Goal: Book appointment/travel/reservation

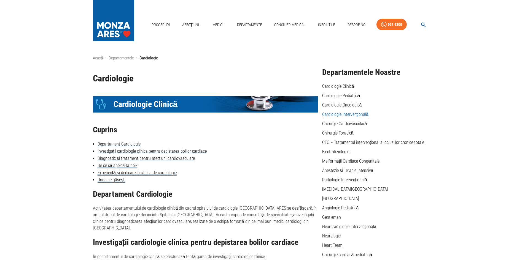
click at [335, 113] on link "Cardiologie Intervențională" at bounding box center [345, 115] width 46 height 6
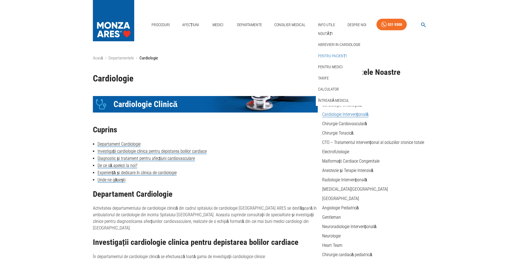
click at [330, 56] on link "Pentru pacienți" at bounding box center [332, 56] width 31 height 9
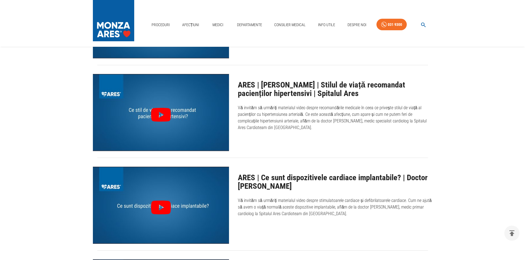
scroll to position [1019, 0]
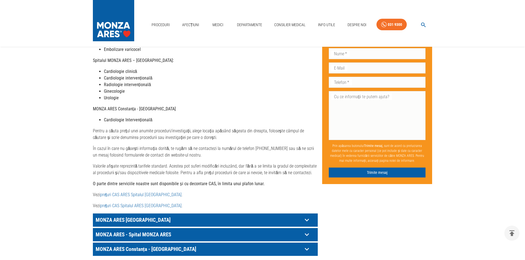
scroll to position [220, 0]
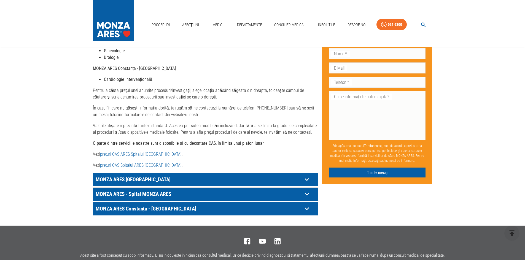
click at [307, 190] on icon at bounding box center [307, 194] width 9 height 9
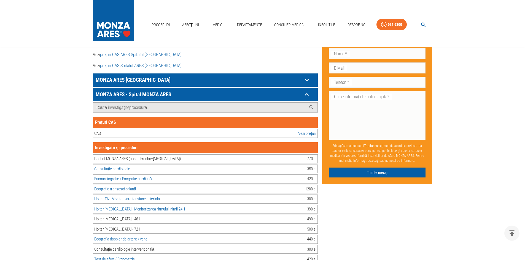
scroll to position [271, 0]
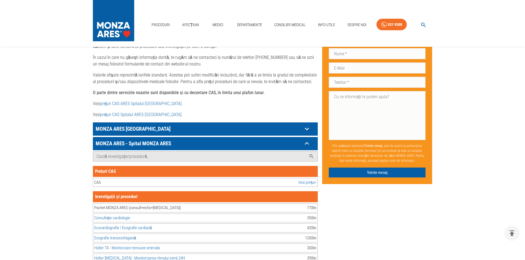
click at [305, 142] on icon at bounding box center [306, 143] width 4 height 3
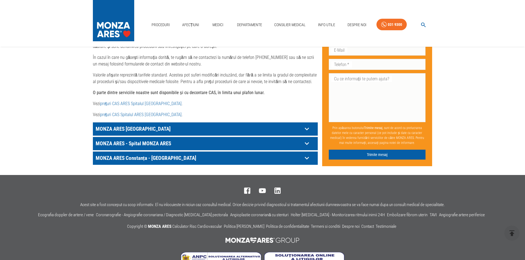
click at [147, 112] on link "prețuri CAS Spitalul ARES Cluj- Napoca" at bounding box center [141, 114] width 82 height 5
click at [251, 23] on link "Departamente" at bounding box center [249, 24] width 29 height 11
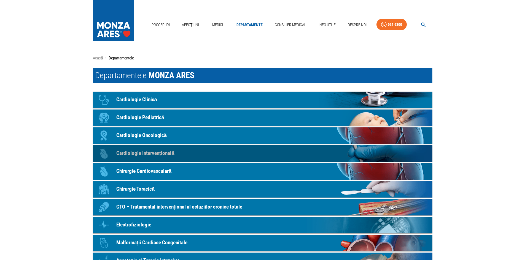
click at [138, 154] on p "Cardiologie Intervențională" at bounding box center [145, 154] width 58 height 8
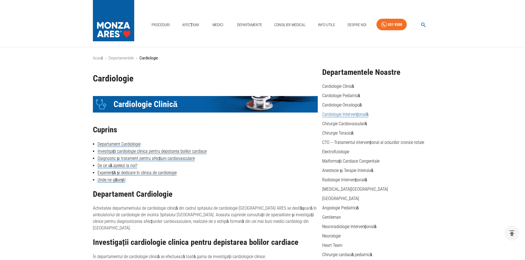
scroll to position [733, 0]
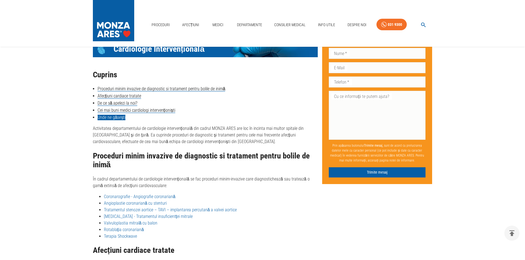
click at [121, 115] on link "Unde ne găsești" at bounding box center [112, 118] width 28 height 6
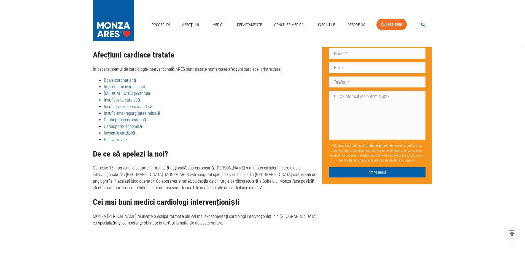
scroll to position [851, 0]
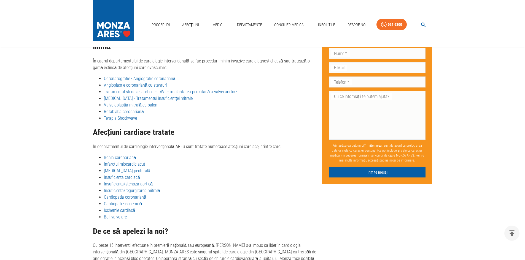
scroll to position [733, 0]
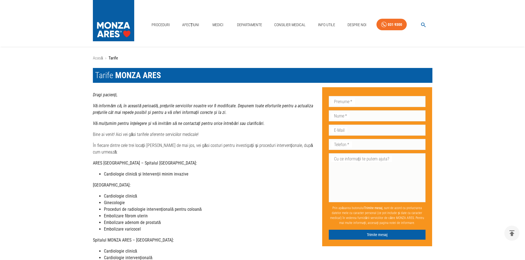
scroll to position [271, 0]
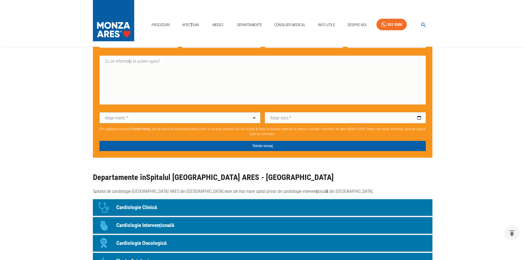
scroll to position [358, 0]
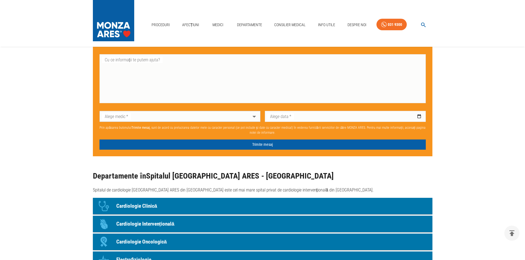
click at [141, 226] on p "Cardiologie Intervențională" at bounding box center [145, 224] width 58 height 8
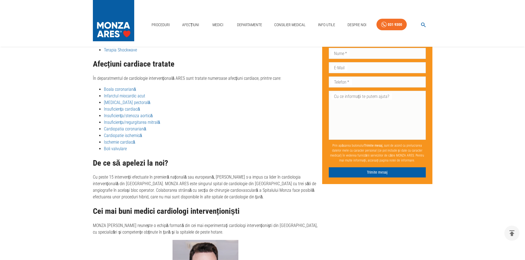
scroll to position [1009, 0]
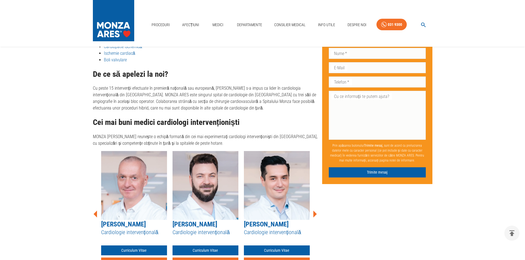
click at [316, 206] on icon at bounding box center [314, 214] width 17 height 17
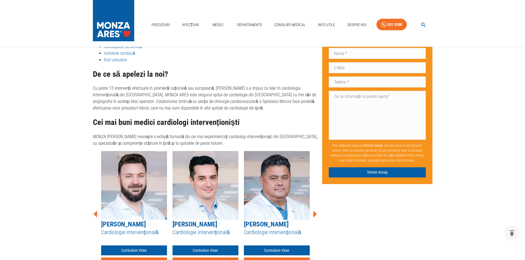
click at [316, 206] on icon at bounding box center [314, 214] width 17 height 17
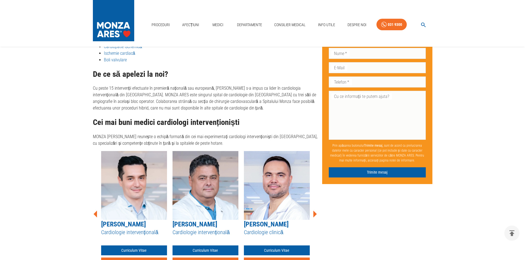
click at [316, 206] on icon at bounding box center [314, 214] width 17 height 17
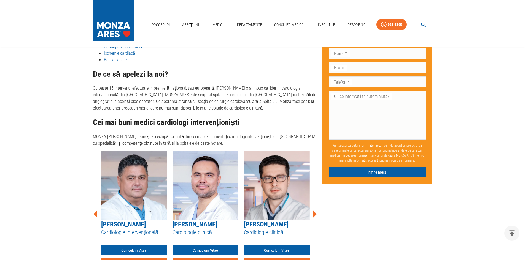
click at [316, 206] on icon at bounding box center [314, 214] width 17 height 17
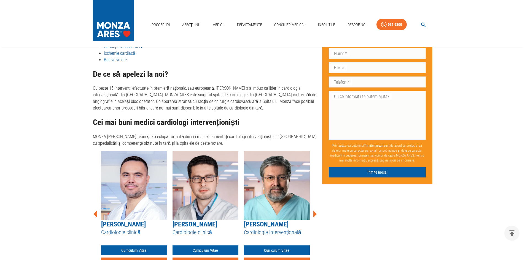
click at [316, 206] on icon at bounding box center [314, 214] width 17 height 17
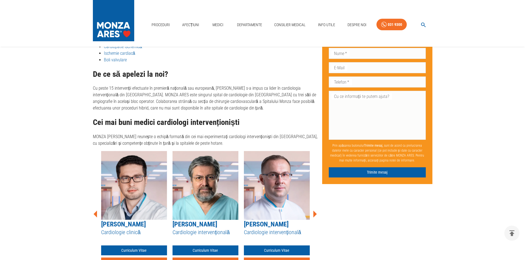
click at [316, 206] on icon at bounding box center [314, 214] width 17 height 17
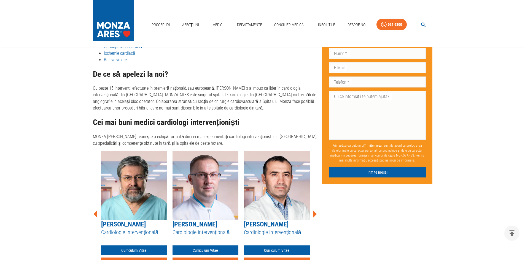
click at [316, 206] on icon at bounding box center [314, 214] width 17 height 17
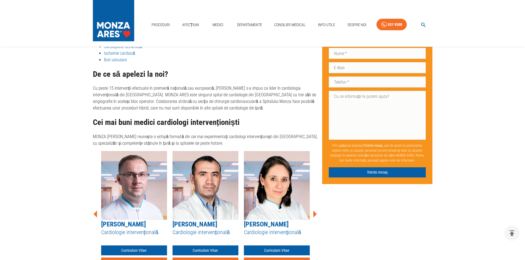
click at [316, 206] on icon at bounding box center [314, 214] width 17 height 17
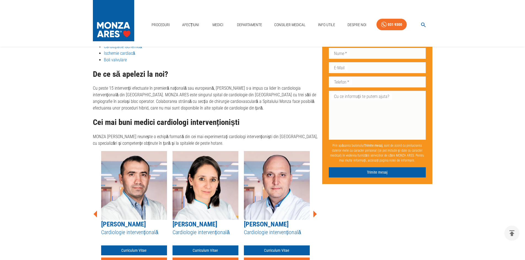
click at [316, 206] on icon at bounding box center [314, 214] width 17 height 17
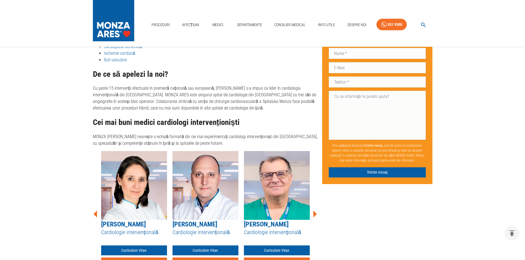
click at [316, 206] on icon at bounding box center [314, 214] width 17 height 17
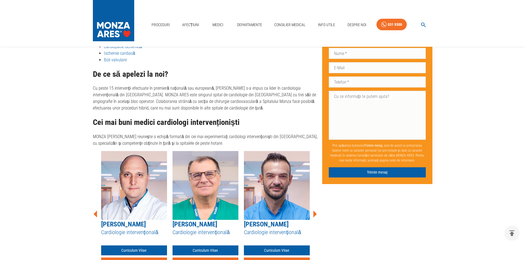
click at [316, 206] on icon at bounding box center [314, 214] width 17 height 17
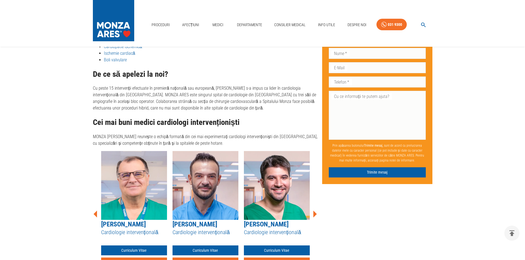
click at [316, 206] on icon at bounding box center [314, 214] width 17 height 17
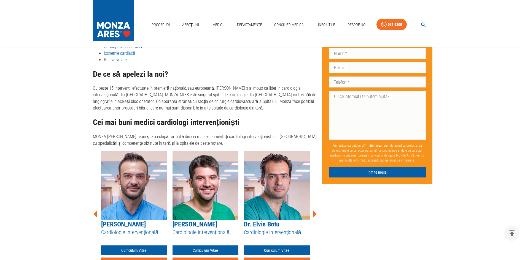
click at [316, 206] on icon at bounding box center [314, 214] width 17 height 17
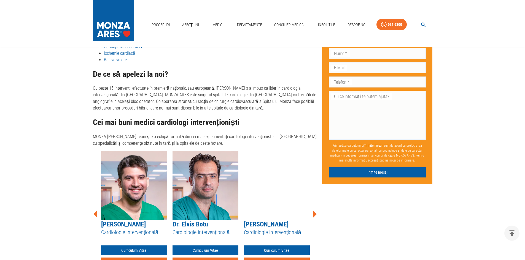
click at [316, 206] on icon at bounding box center [314, 214] width 17 height 17
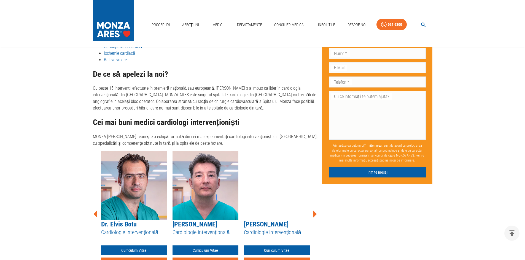
click at [316, 206] on icon at bounding box center [314, 214] width 17 height 17
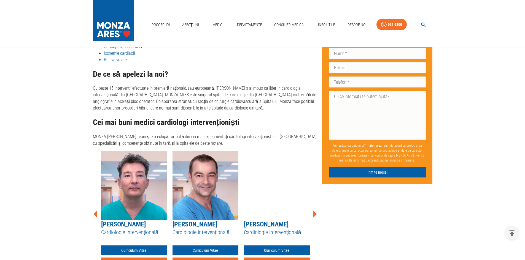
click at [316, 206] on icon at bounding box center [314, 214] width 17 height 17
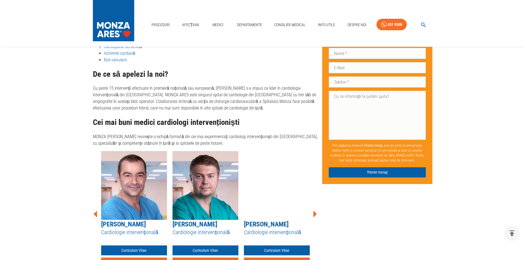
click at [316, 206] on icon at bounding box center [314, 214] width 17 height 17
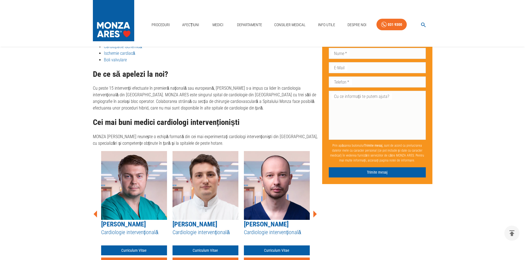
click at [316, 206] on icon at bounding box center [314, 214] width 17 height 17
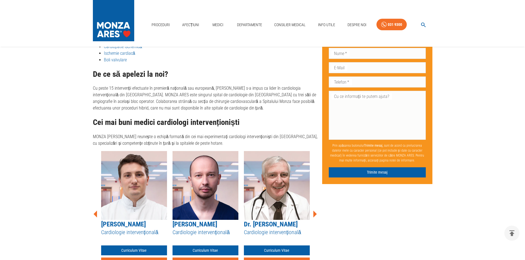
click at [316, 206] on icon at bounding box center [314, 214] width 17 height 17
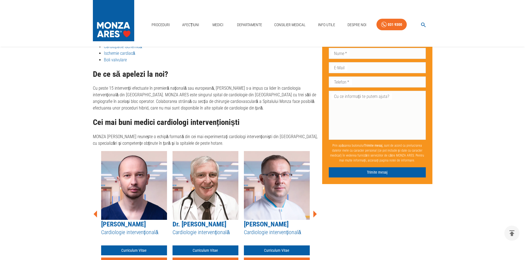
click at [316, 206] on icon at bounding box center [314, 214] width 17 height 17
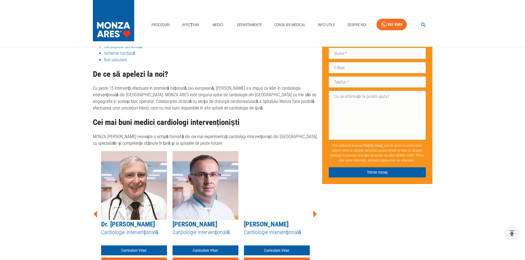
click at [316, 206] on icon at bounding box center [314, 214] width 17 height 17
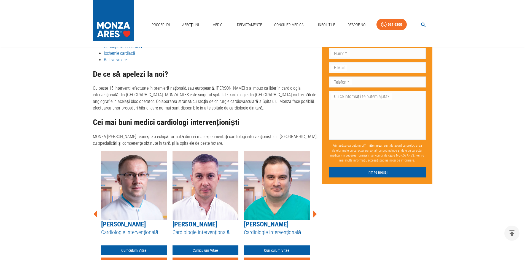
click at [316, 206] on icon at bounding box center [314, 214] width 17 height 17
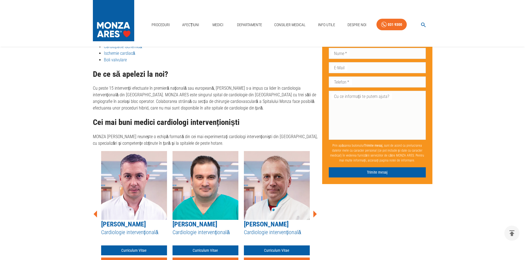
click at [316, 206] on icon at bounding box center [314, 214] width 17 height 17
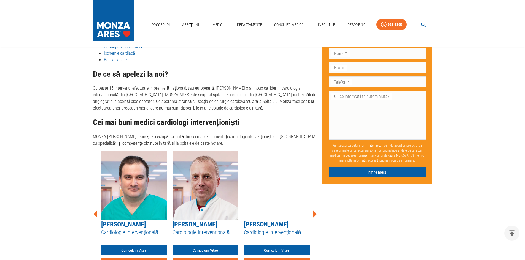
click at [316, 206] on icon at bounding box center [314, 214] width 17 height 17
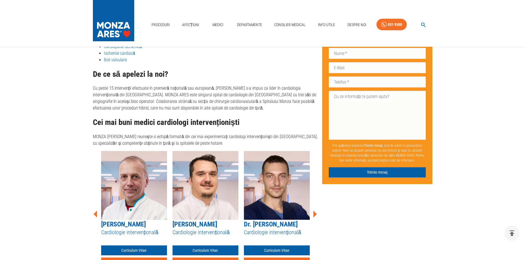
click at [316, 206] on icon at bounding box center [314, 214] width 17 height 17
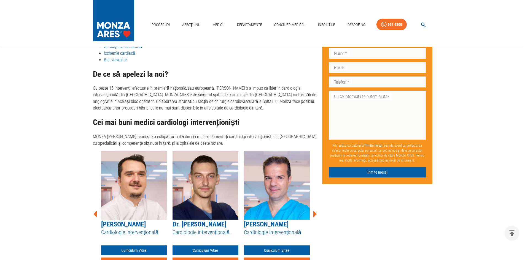
click at [316, 206] on icon at bounding box center [314, 214] width 17 height 17
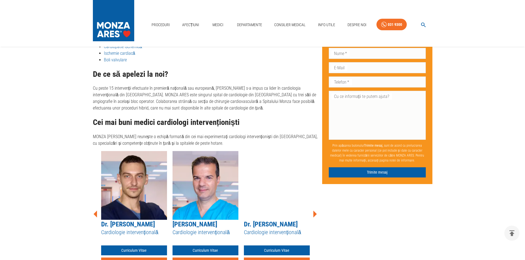
click at [316, 206] on icon at bounding box center [314, 214] width 17 height 17
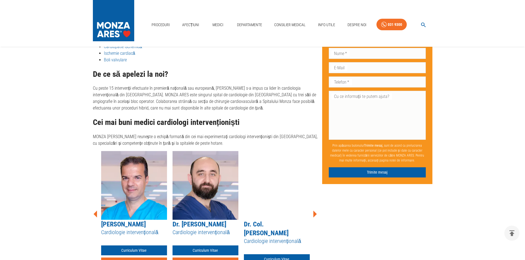
click at [315, 211] on icon at bounding box center [315, 214] width 4 height 7
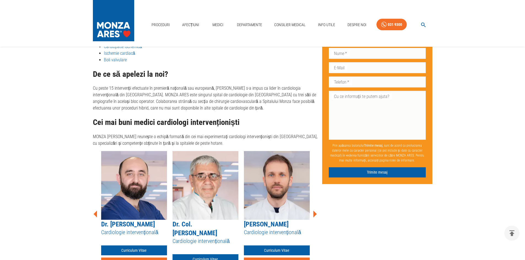
click at [315, 211] on icon at bounding box center [315, 214] width 4 height 7
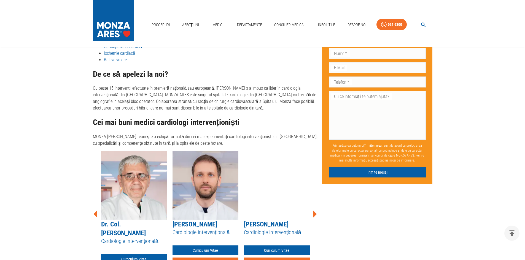
click at [315, 211] on icon at bounding box center [315, 214] width 4 height 7
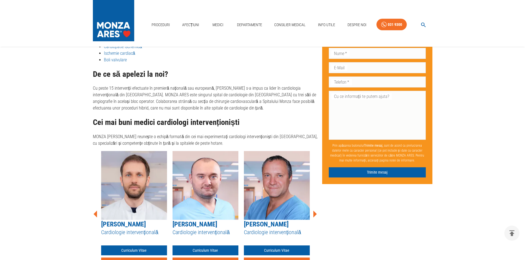
click at [315, 211] on icon at bounding box center [315, 214] width 4 height 7
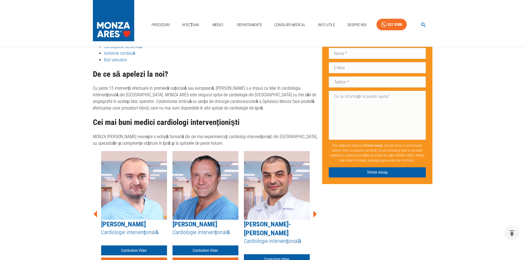
click at [315, 211] on icon at bounding box center [315, 214] width 4 height 7
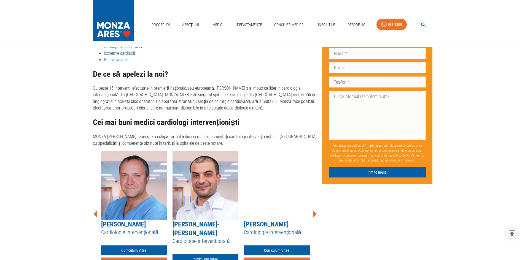
click at [315, 211] on icon at bounding box center [315, 214] width 4 height 7
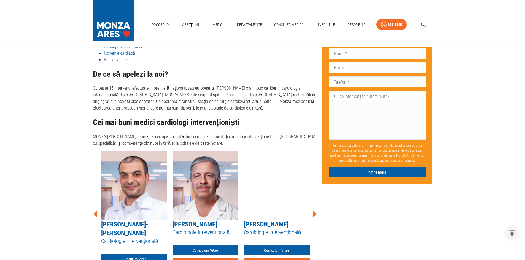
click at [315, 211] on icon at bounding box center [315, 214] width 4 height 7
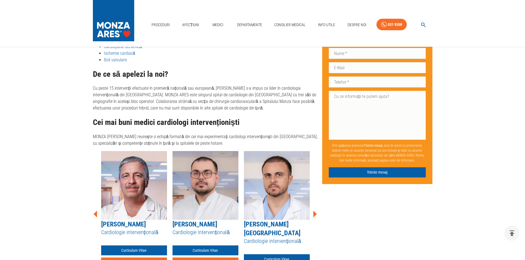
click at [315, 211] on icon at bounding box center [315, 214] width 4 height 7
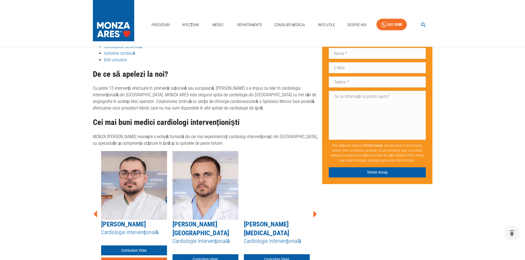
click at [315, 211] on icon at bounding box center [315, 214] width 4 height 7
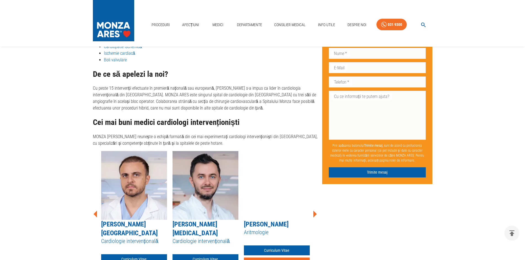
click at [315, 211] on icon at bounding box center [315, 214] width 4 height 7
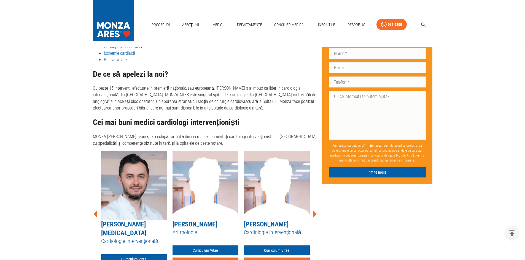
click at [315, 211] on icon at bounding box center [315, 214] width 4 height 7
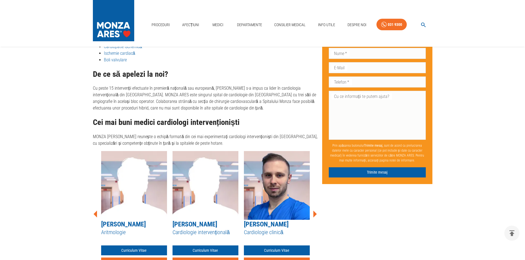
click at [315, 211] on icon at bounding box center [315, 214] width 4 height 7
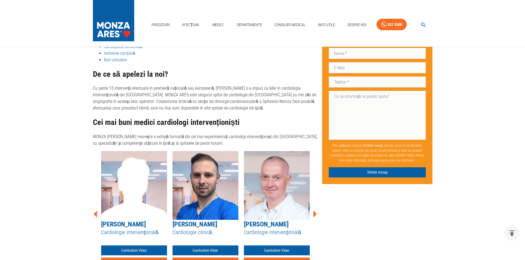
click at [315, 211] on icon at bounding box center [315, 214] width 4 height 7
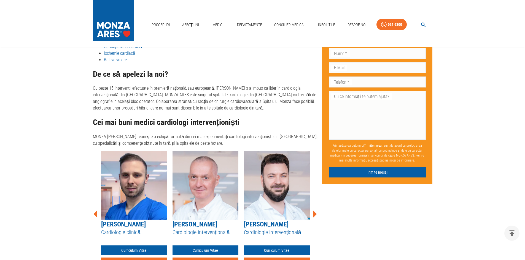
click at [315, 211] on icon at bounding box center [315, 214] width 4 height 7
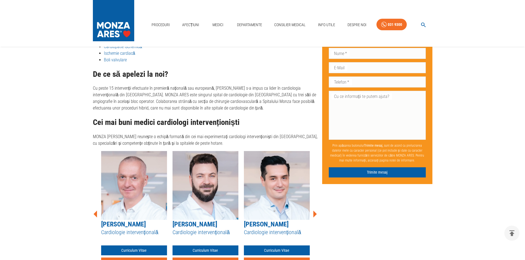
click at [315, 211] on icon at bounding box center [315, 214] width 4 height 7
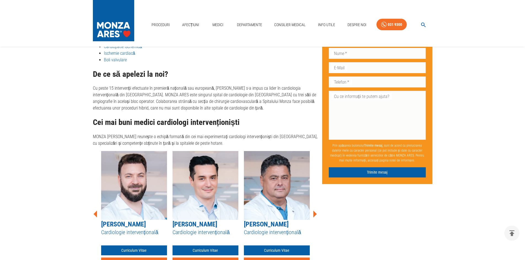
click at [315, 211] on icon at bounding box center [315, 214] width 4 height 7
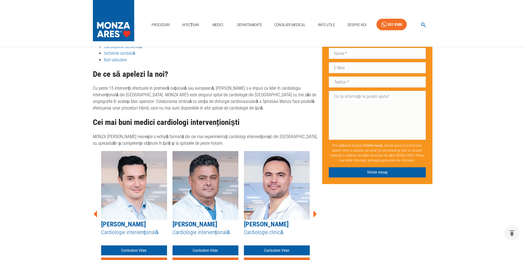
click at [315, 211] on icon at bounding box center [315, 214] width 4 height 7
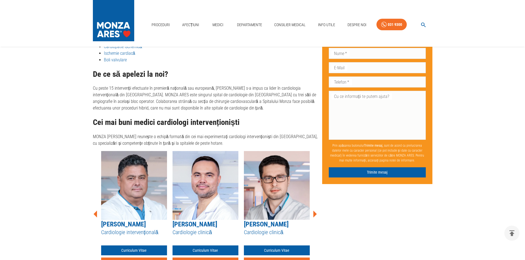
click at [315, 211] on icon at bounding box center [315, 214] width 4 height 7
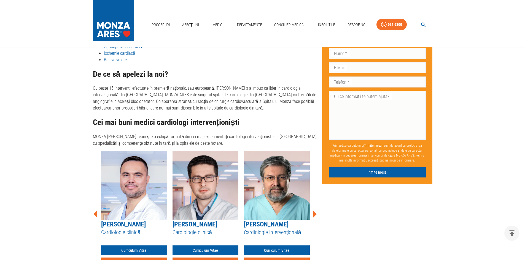
click at [315, 211] on icon at bounding box center [315, 214] width 4 height 7
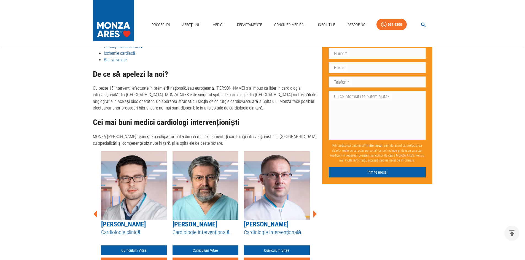
click at [315, 211] on icon at bounding box center [315, 214] width 4 height 7
click at [314, 211] on icon at bounding box center [315, 214] width 4 height 7
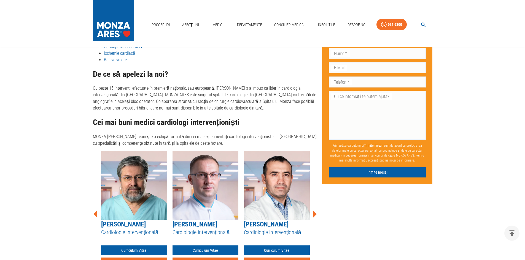
click at [314, 211] on icon at bounding box center [315, 214] width 4 height 7
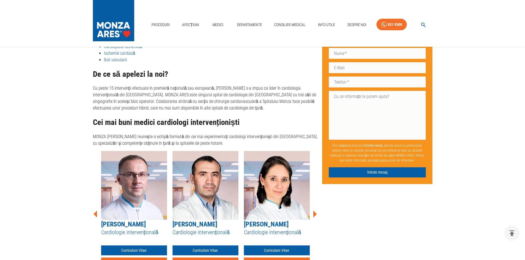
click at [314, 211] on icon at bounding box center [315, 214] width 4 height 7
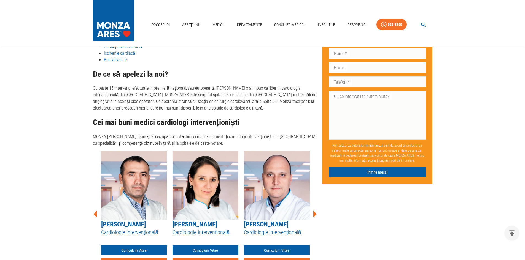
click at [314, 211] on icon at bounding box center [315, 214] width 4 height 7
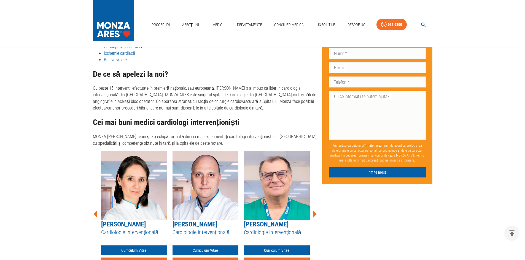
click at [314, 211] on icon at bounding box center [315, 214] width 4 height 7
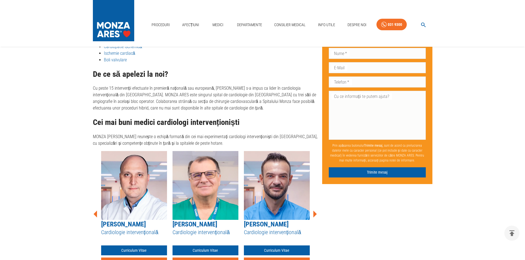
click at [314, 211] on icon at bounding box center [315, 214] width 4 height 7
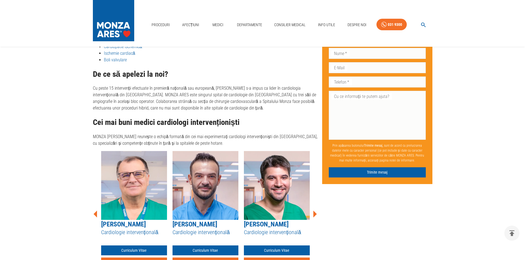
click at [314, 211] on icon at bounding box center [315, 214] width 4 height 7
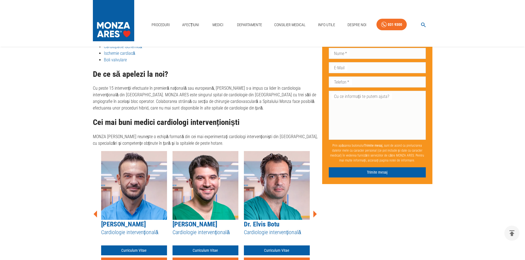
click at [314, 211] on icon at bounding box center [315, 214] width 4 height 7
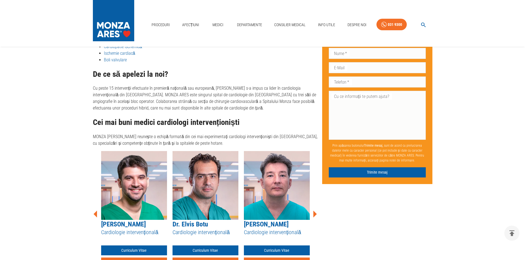
click at [314, 211] on icon at bounding box center [315, 214] width 4 height 7
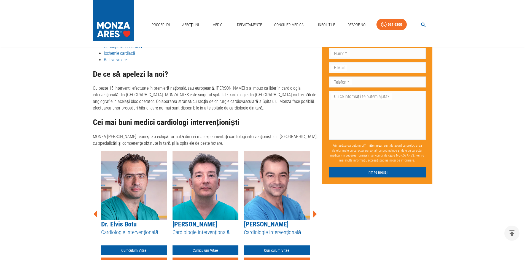
click at [314, 211] on icon at bounding box center [315, 214] width 4 height 7
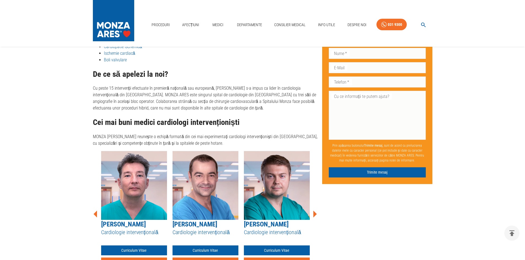
click at [314, 211] on icon at bounding box center [315, 214] width 4 height 7
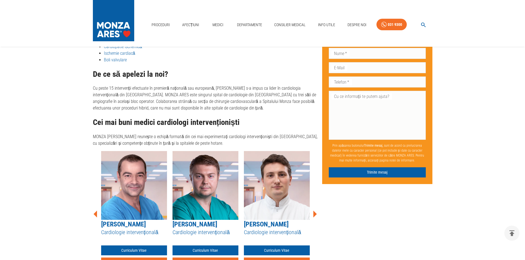
click at [314, 211] on icon at bounding box center [315, 214] width 4 height 7
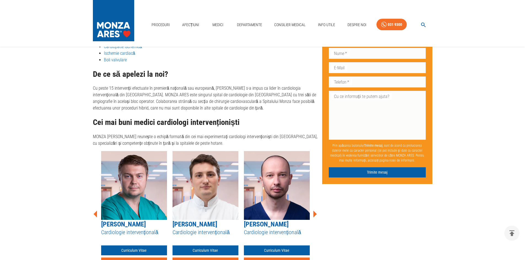
click at [314, 211] on icon at bounding box center [315, 214] width 4 height 7
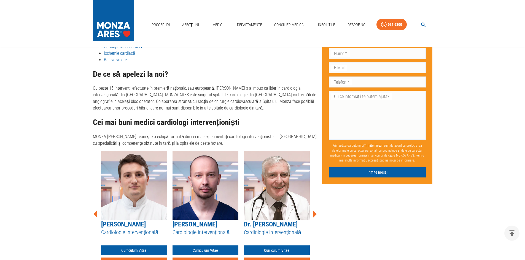
click at [314, 211] on icon at bounding box center [315, 214] width 4 height 7
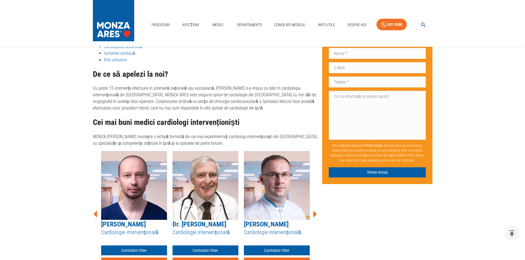
click at [314, 211] on icon at bounding box center [315, 214] width 4 height 7
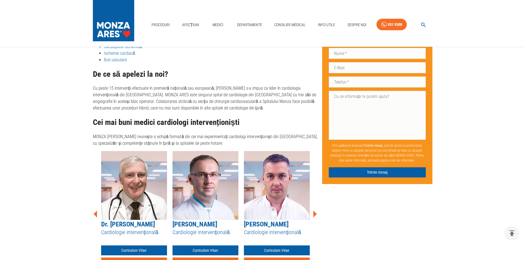
click at [314, 211] on icon at bounding box center [315, 214] width 4 height 7
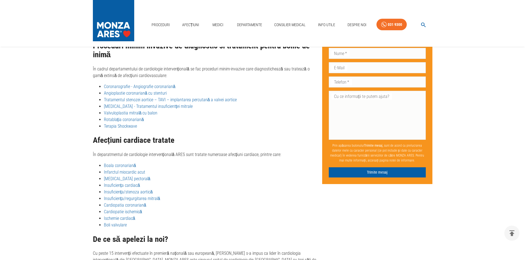
scroll to position [678, 0]
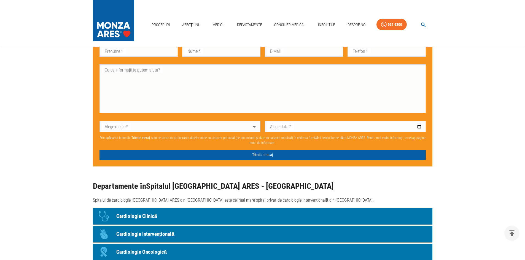
scroll to position [386, 0]
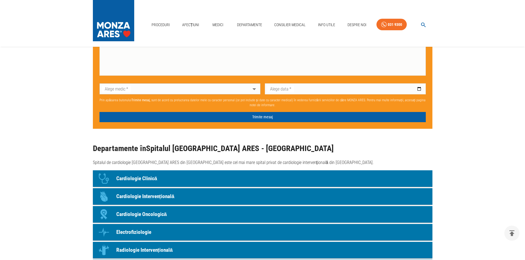
click at [141, 178] on p "Cardiologie Clinică" at bounding box center [136, 179] width 41 height 8
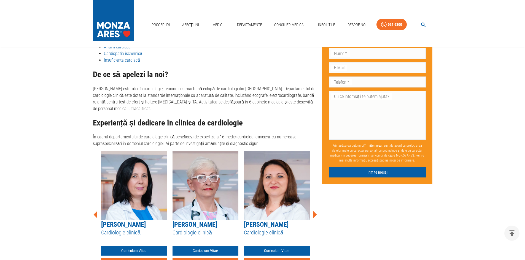
scroll to position [349, 0]
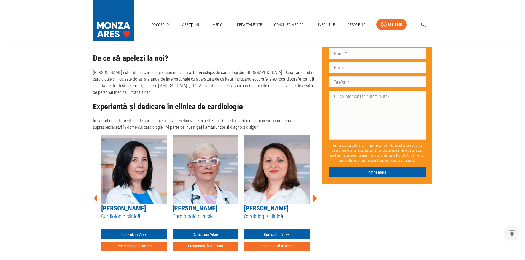
click at [314, 195] on icon at bounding box center [315, 198] width 4 height 7
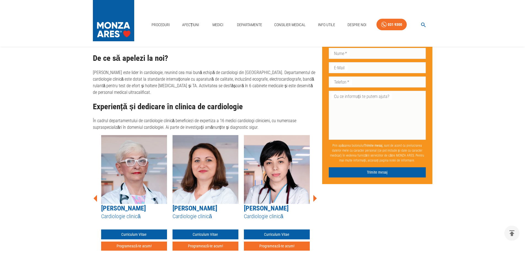
click at [314, 195] on icon at bounding box center [315, 198] width 4 height 7
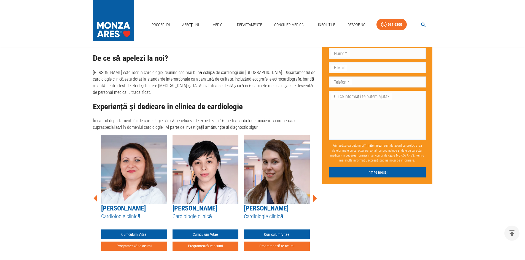
click at [314, 195] on icon at bounding box center [315, 198] width 4 height 7
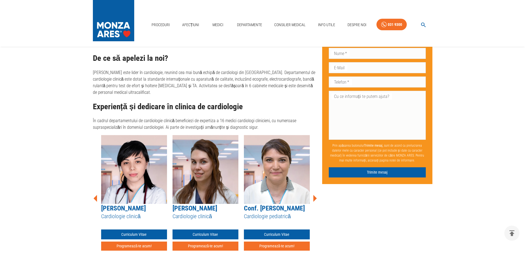
click at [314, 195] on icon at bounding box center [315, 198] width 4 height 7
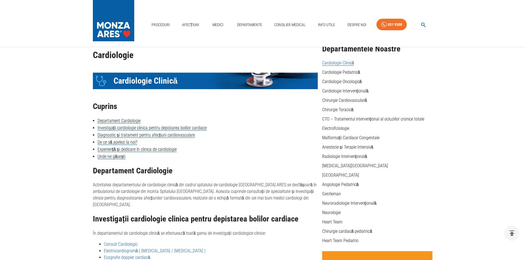
scroll to position [0, 0]
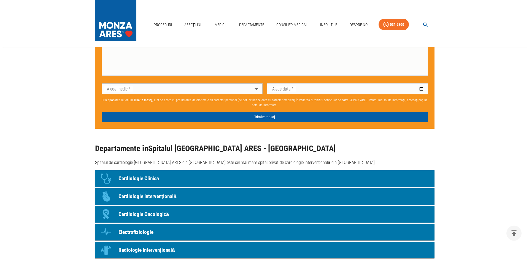
scroll to position [303, 0]
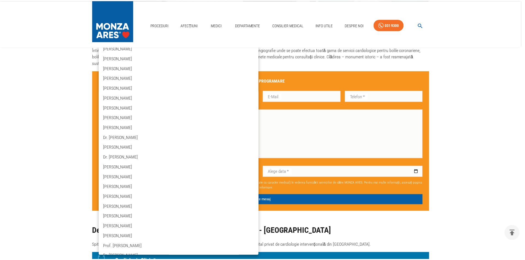
scroll to position [0, 0]
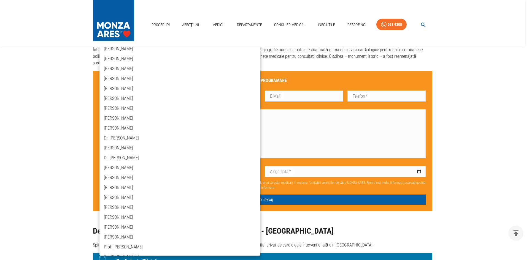
click at [122, 109] on li "Dr. Horia Roșianu" at bounding box center [179, 109] width 161 height 10
type input "dr-horia-rosianu"
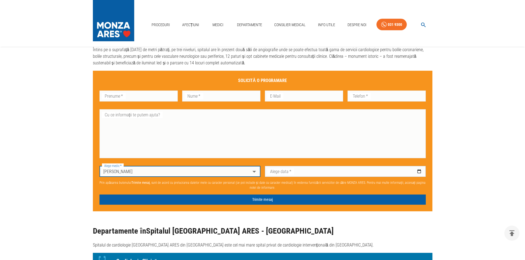
click at [418, 172] on input "Alege data   *" at bounding box center [345, 171] width 161 height 11
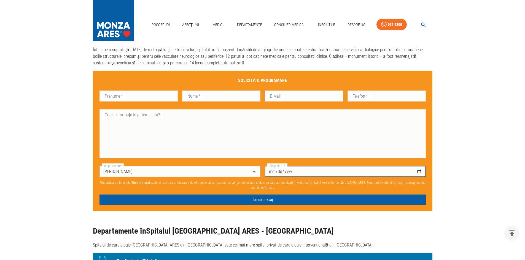
type input "2025-11-11"
